Goal: Information Seeking & Learning: Learn about a topic

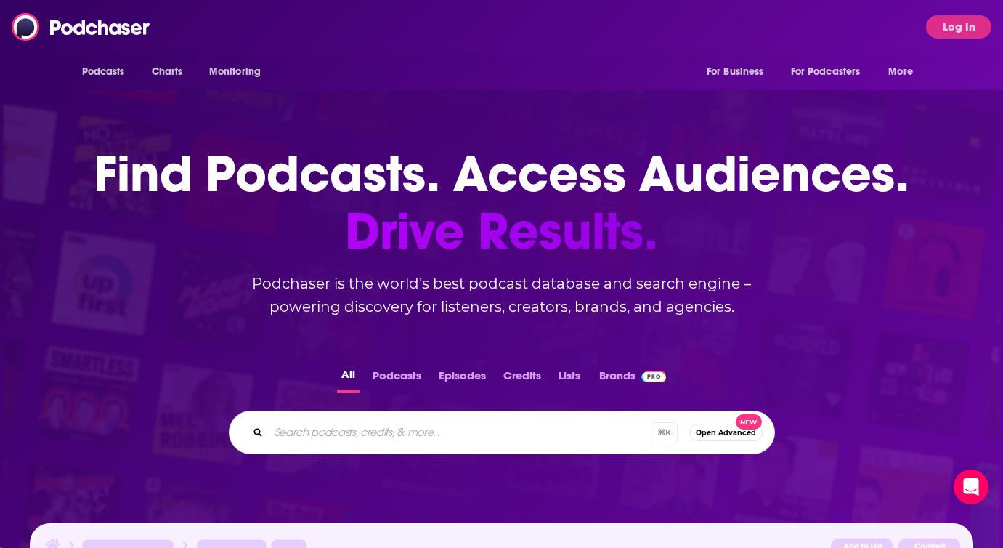
click at [285, 430] on input "Search podcasts, credits, & more..." at bounding box center [460, 432] width 382 height 23
click at [389, 381] on button "Podcasts" at bounding box center [396, 379] width 57 height 28
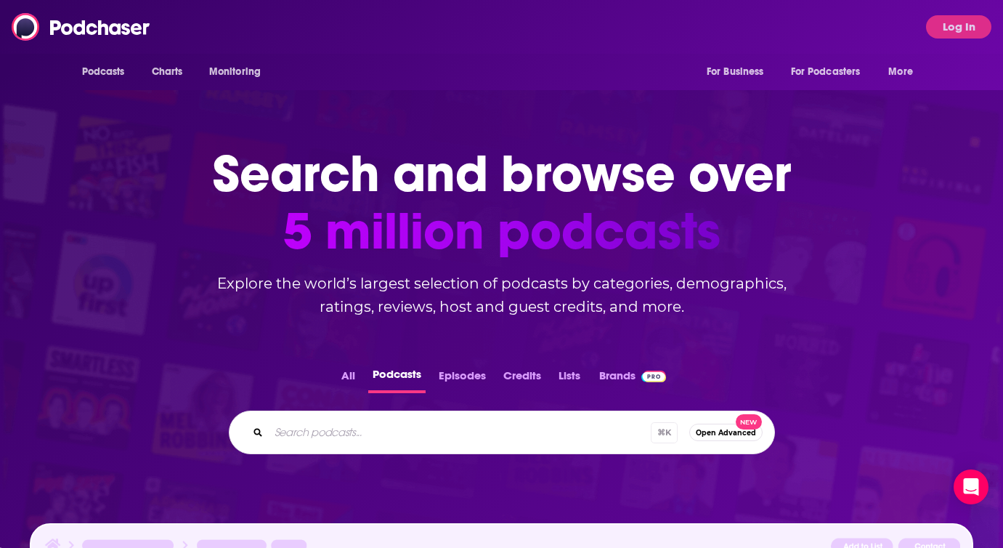
click at [372, 418] on div "⌘ K Open Advanced New" at bounding box center [502, 432] width 546 height 44
click at [345, 439] on input "Search podcasts..." at bounding box center [460, 432] width 382 height 23
click at [941, 26] on button "Log In" at bounding box center [958, 26] width 65 height 23
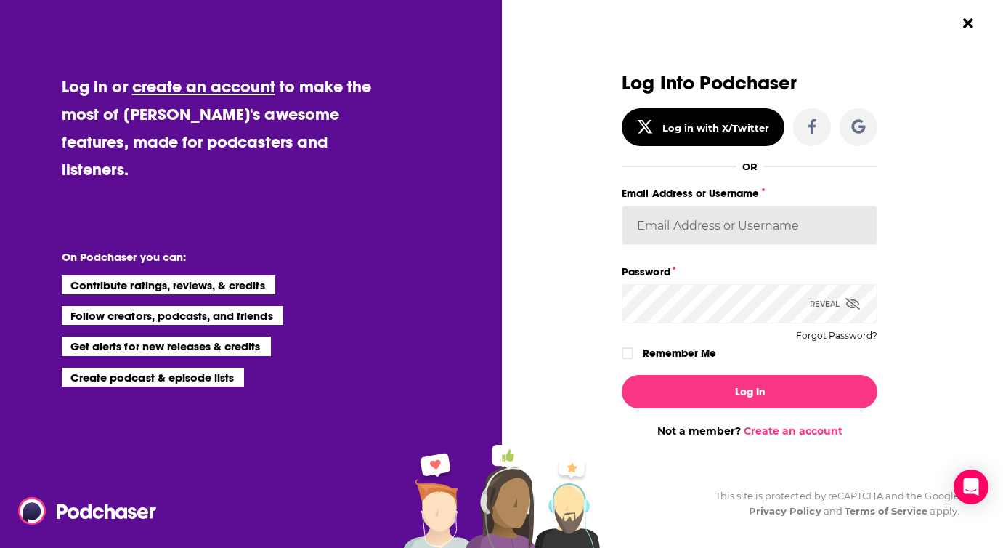
type input "lauren19365"
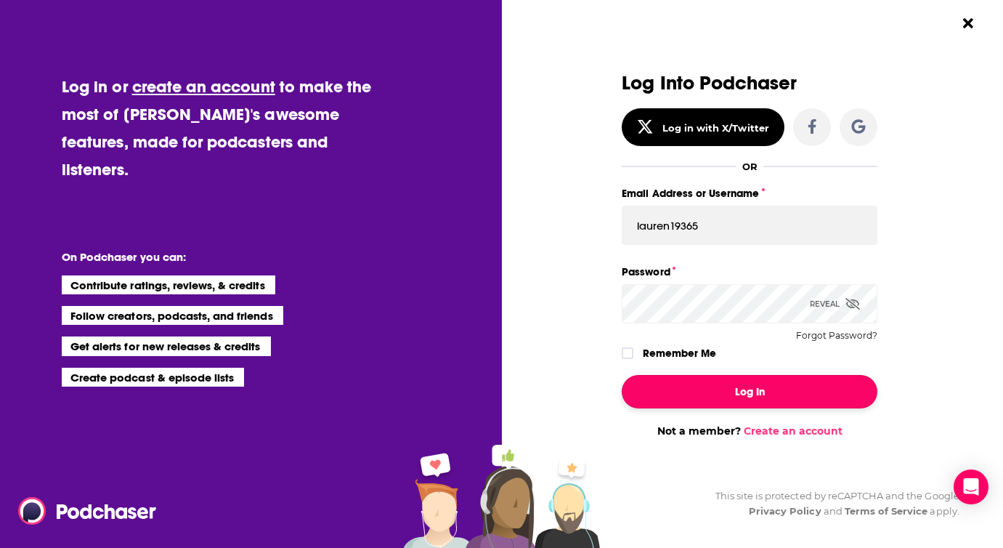
click at [689, 394] on button "Log In" at bounding box center [750, 391] width 256 height 33
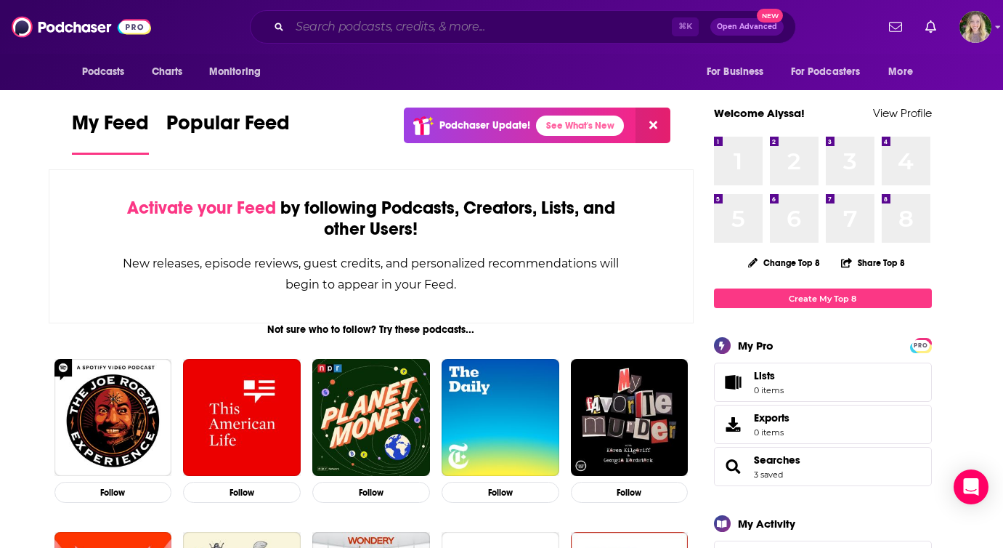
click at [392, 20] on input "Search podcasts, credits, & more..." at bounding box center [481, 26] width 382 height 23
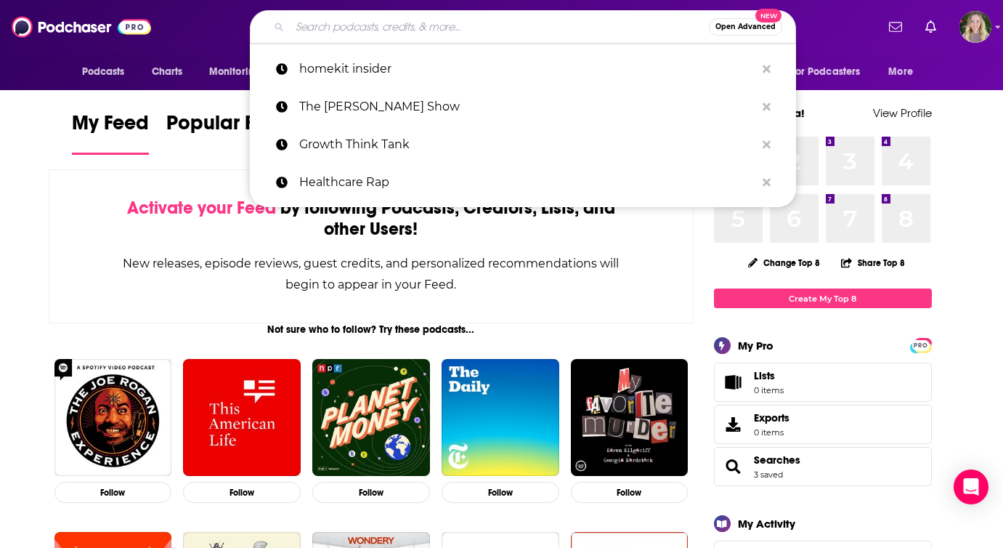
paste input "Digital Health Transformers"
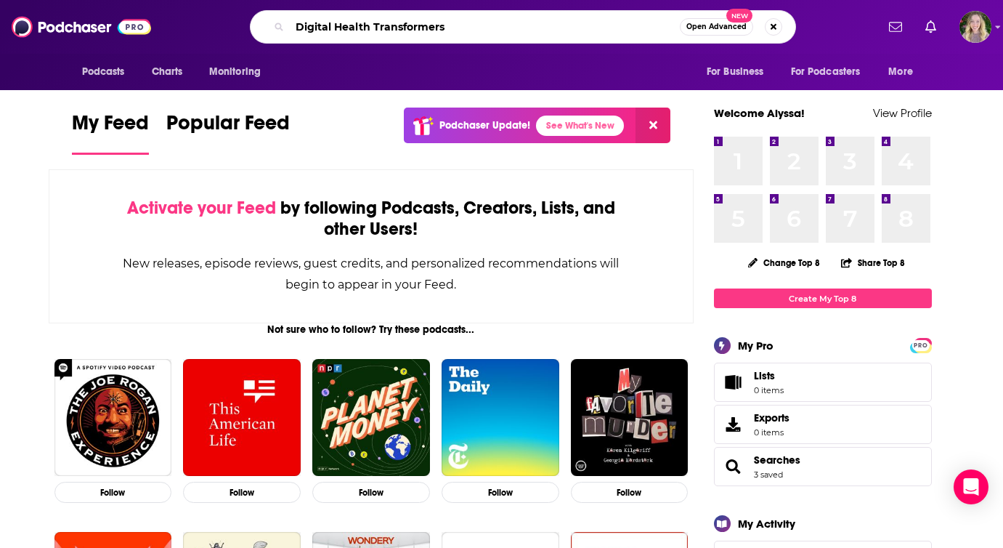
type input "Digital Health Transformers"
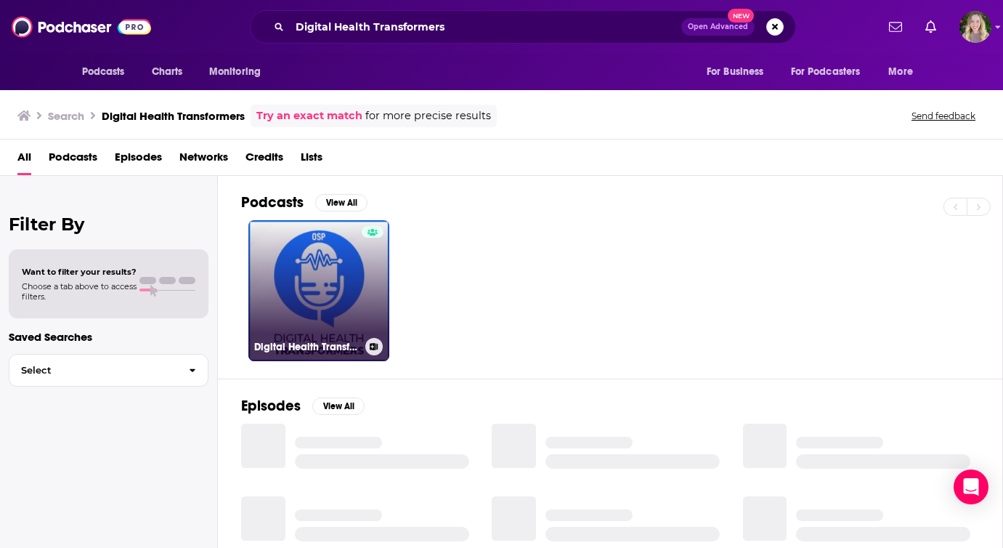
click at [328, 256] on link "Digital Health Transformers Podcast" at bounding box center [318, 290] width 141 height 141
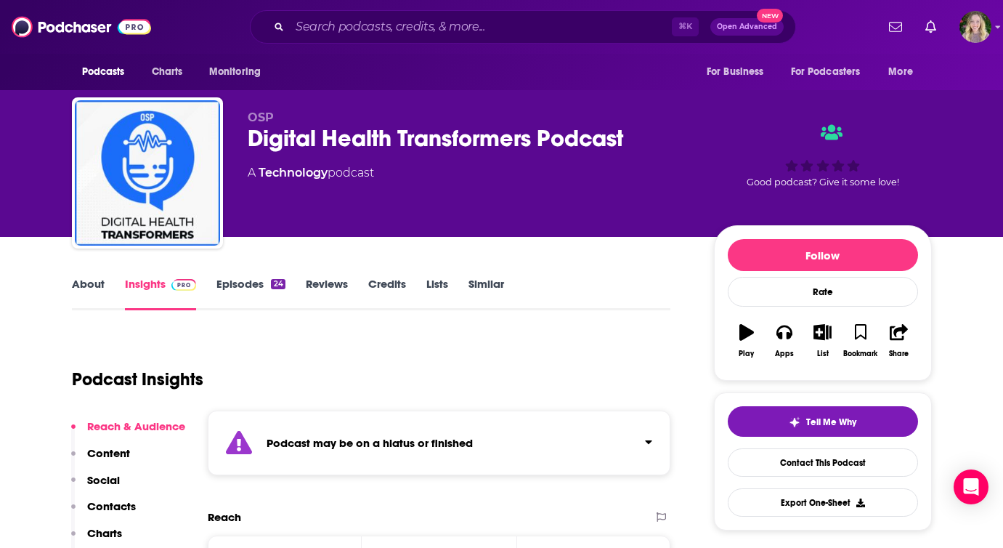
click at [244, 280] on link "Episodes 24" at bounding box center [250, 293] width 68 height 33
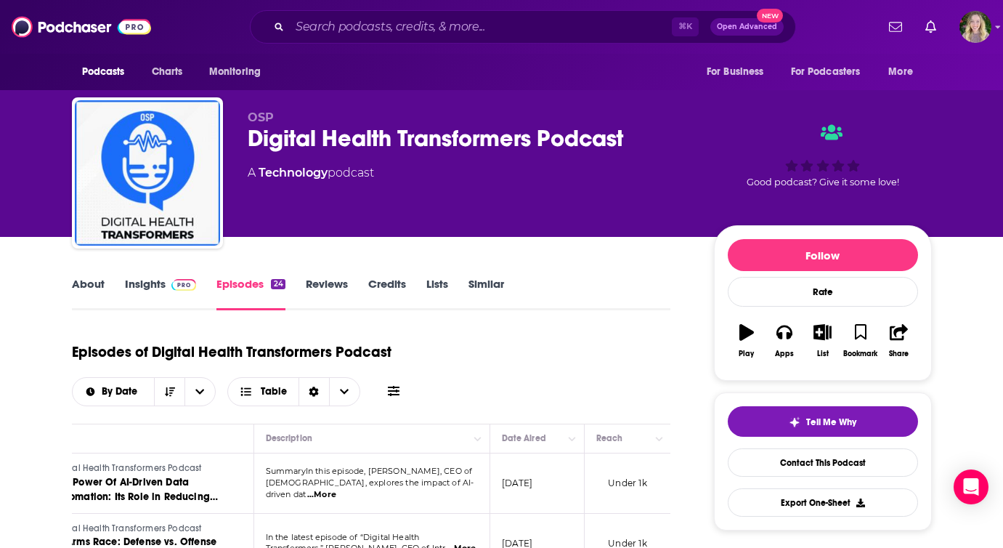
click at [149, 283] on link "Insights" at bounding box center [161, 293] width 72 height 33
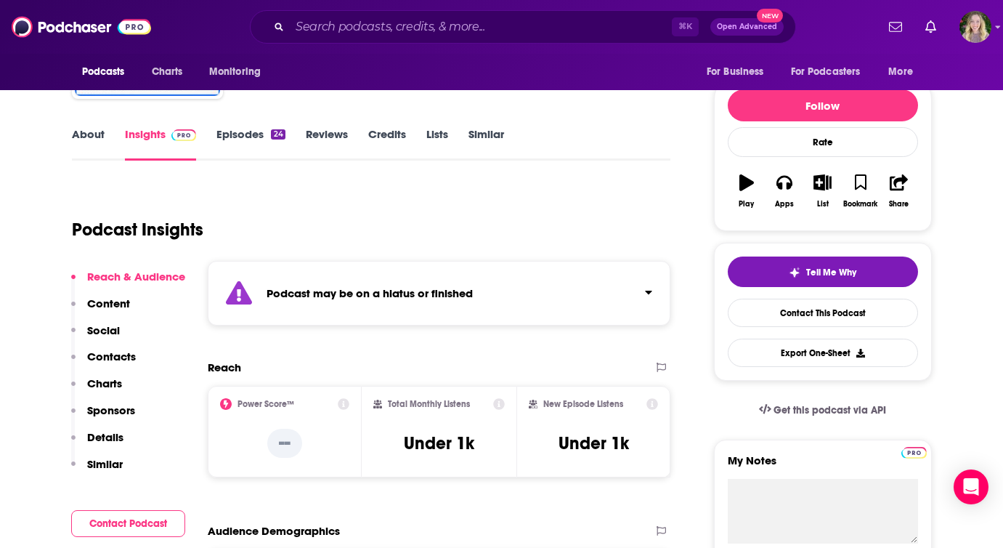
scroll to position [150, 0]
click at [94, 129] on link "About" at bounding box center [88, 142] width 33 height 33
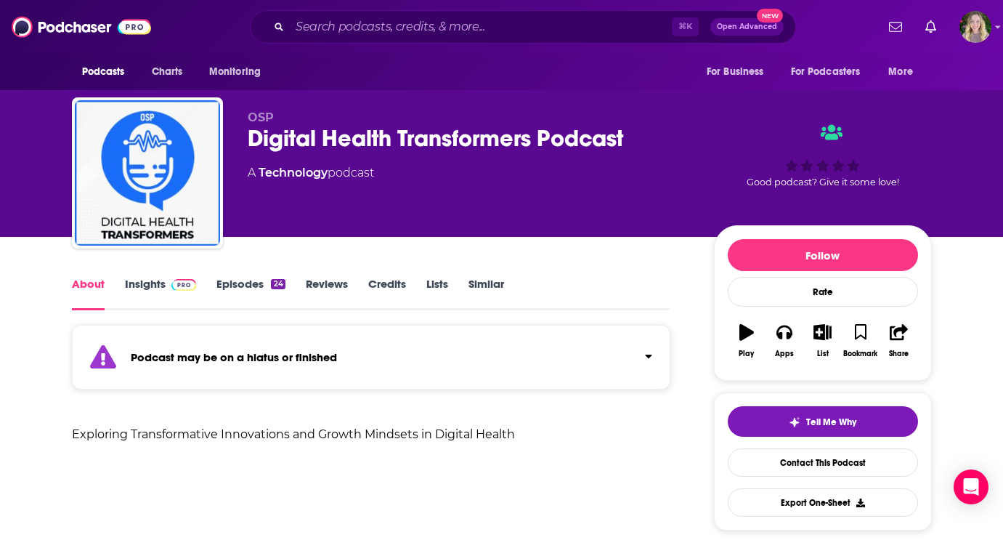
click at [154, 284] on link "Insights" at bounding box center [161, 293] width 72 height 33
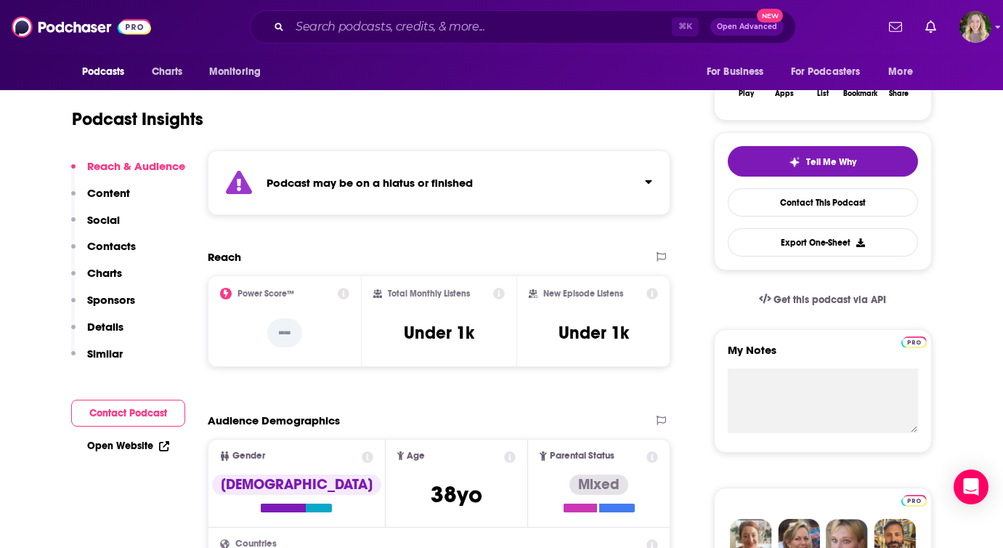
scroll to position [262, 0]
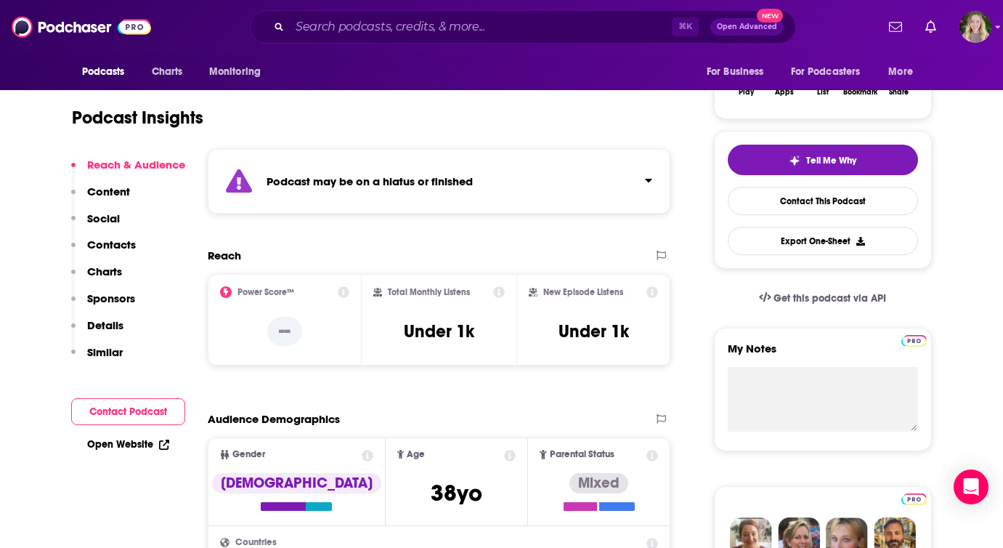
click at [131, 441] on link "Open Website" at bounding box center [128, 444] width 82 height 12
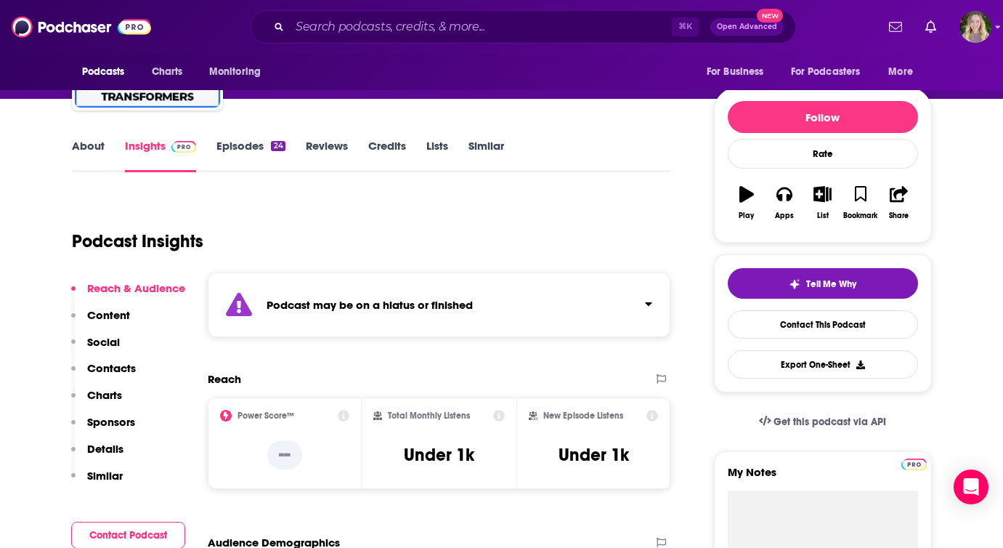
scroll to position [137, 0]
